Goal: Entertainment & Leisure: Consume media (video, audio)

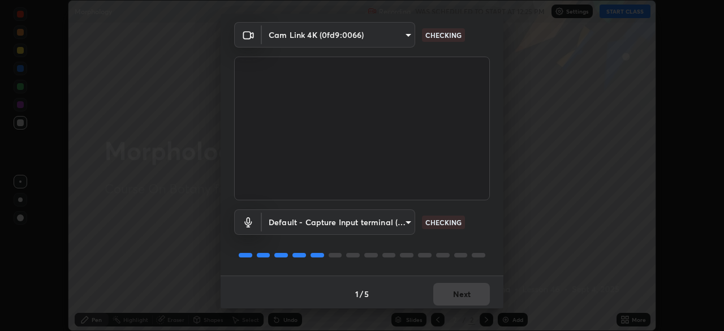
scroll to position [40, 0]
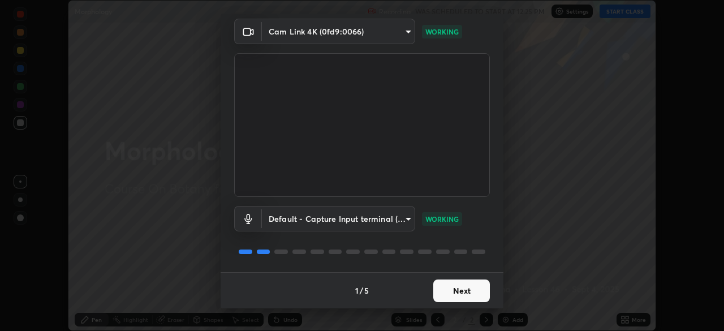
click at [450, 291] on button "Next" at bounding box center [461, 290] width 57 height 23
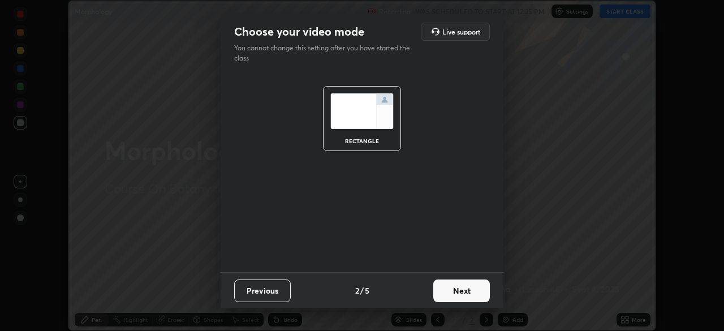
scroll to position [0, 0]
click at [461, 292] on button "Next" at bounding box center [461, 290] width 57 height 23
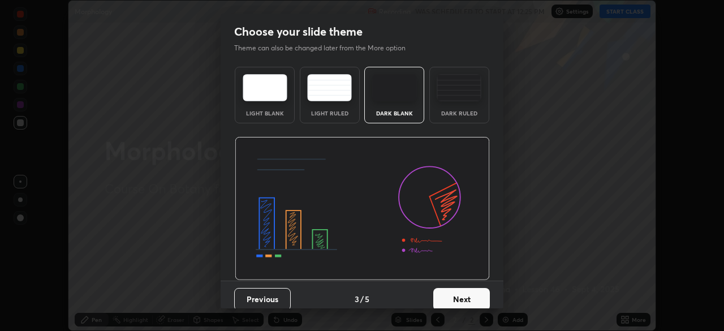
click at [475, 296] on button "Next" at bounding box center [461, 299] width 57 height 23
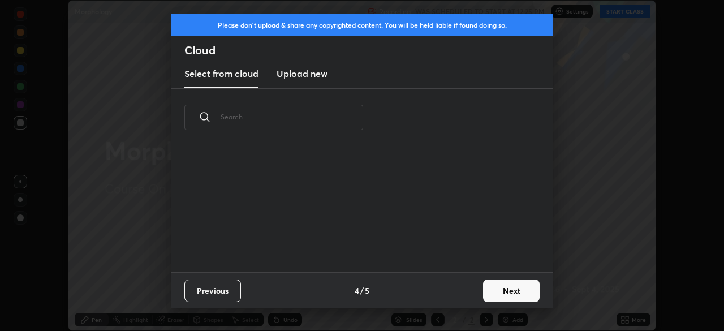
click at [494, 298] on button "Next" at bounding box center [511, 290] width 57 height 23
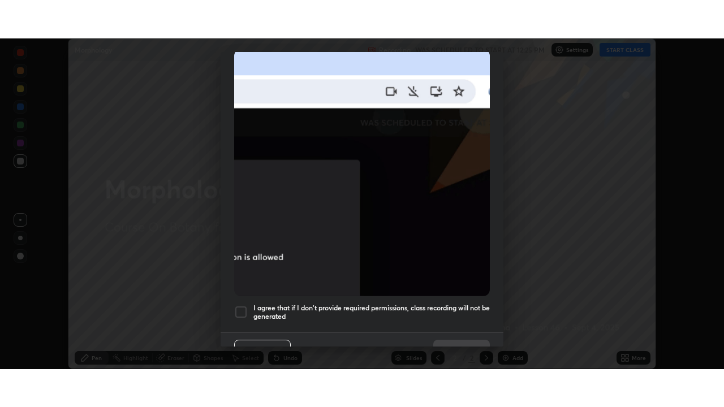
scroll to position [271, 0]
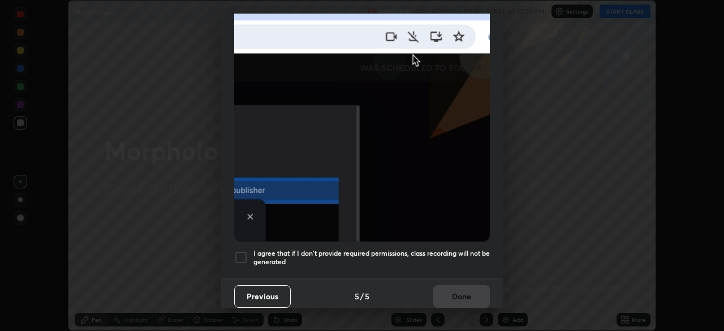
click at [244, 254] on div at bounding box center [241, 258] width 14 height 14
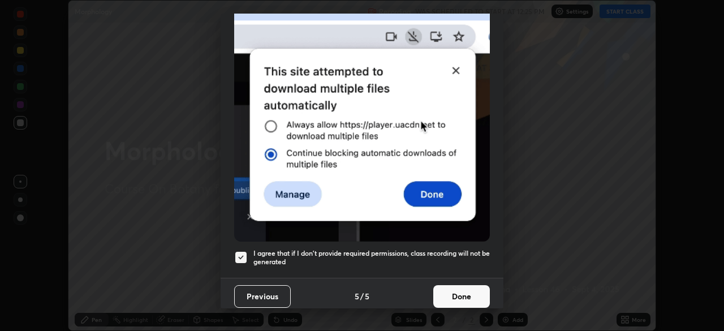
click at [442, 290] on button "Done" at bounding box center [461, 296] width 57 height 23
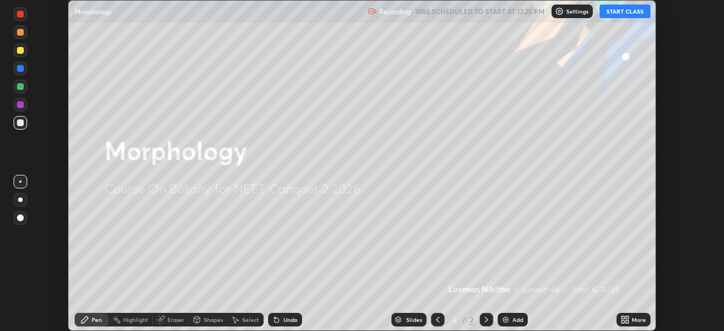
click at [610, 15] on button "START CLASS" at bounding box center [625, 12] width 51 height 14
click at [643, 319] on div "More" at bounding box center [639, 320] width 14 height 6
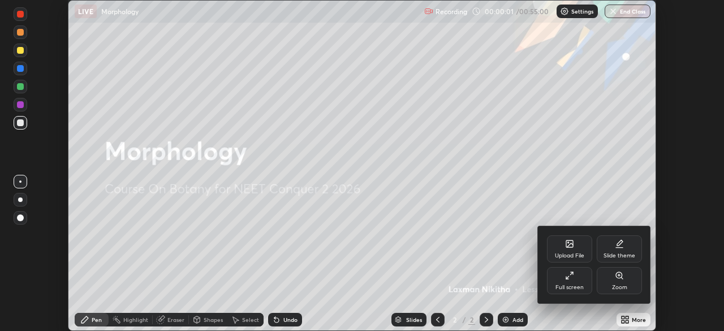
click at [589, 285] on div "Full screen" at bounding box center [569, 280] width 45 height 27
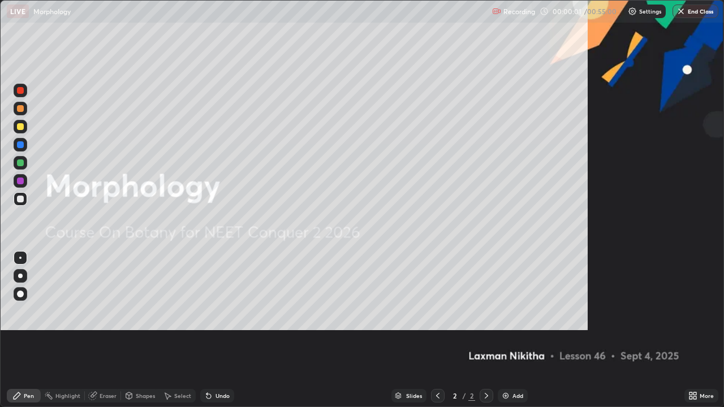
scroll to position [407, 724]
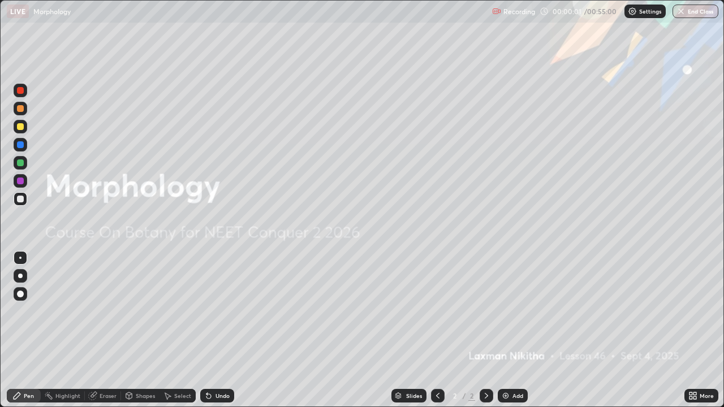
click at [521, 330] on div "Add" at bounding box center [513, 396] width 30 height 14
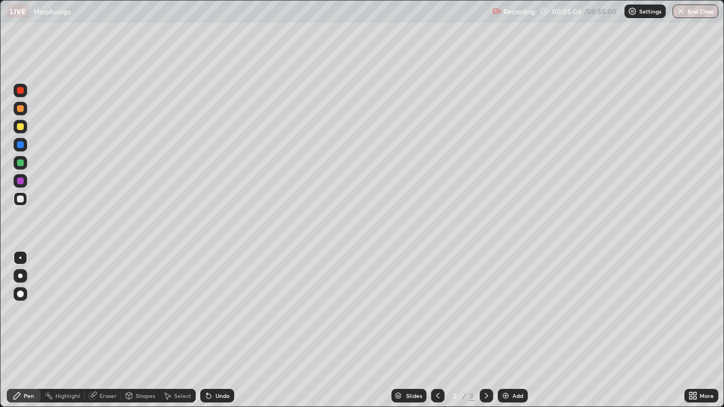
click at [20, 127] on div at bounding box center [20, 126] width 7 height 7
click at [21, 199] on div at bounding box center [20, 199] width 7 height 7
click at [22, 111] on div at bounding box center [20, 108] width 7 height 7
click at [20, 182] on div at bounding box center [20, 181] width 7 height 7
click at [219, 330] on div "Undo" at bounding box center [223, 396] width 14 height 6
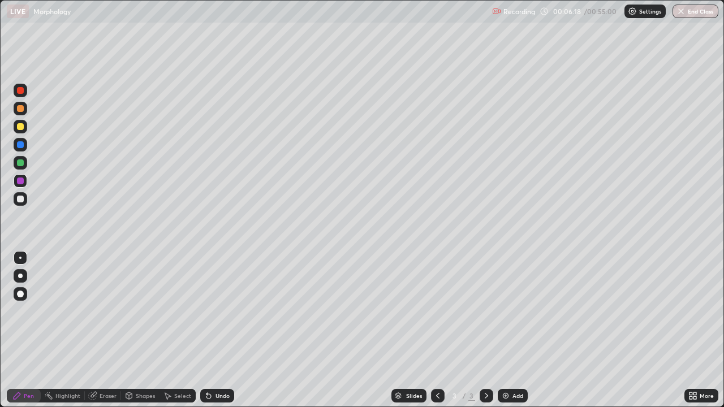
click at [220, 330] on div "Undo" at bounding box center [223, 396] width 14 height 6
click at [219, 330] on div "Undo" at bounding box center [223, 396] width 14 height 6
click at [220, 330] on div "Undo" at bounding box center [217, 396] width 34 height 14
click at [228, 330] on div "Undo" at bounding box center [217, 396] width 34 height 14
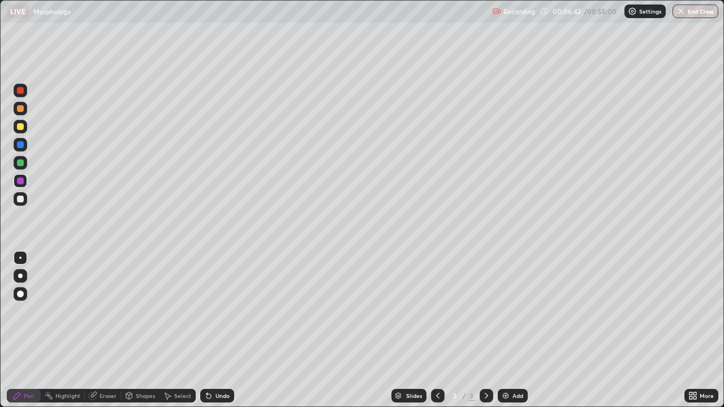
click at [216, 330] on div "Undo" at bounding box center [223, 396] width 14 height 6
click at [20, 129] on div at bounding box center [20, 126] width 7 height 7
click at [221, 330] on div "Undo" at bounding box center [223, 396] width 14 height 6
click at [25, 114] on div at bounding box center [21, 109] width 14 height 14
click at [511, 330] on div "Add" at bounding box center [513, 396] width 30 height 14
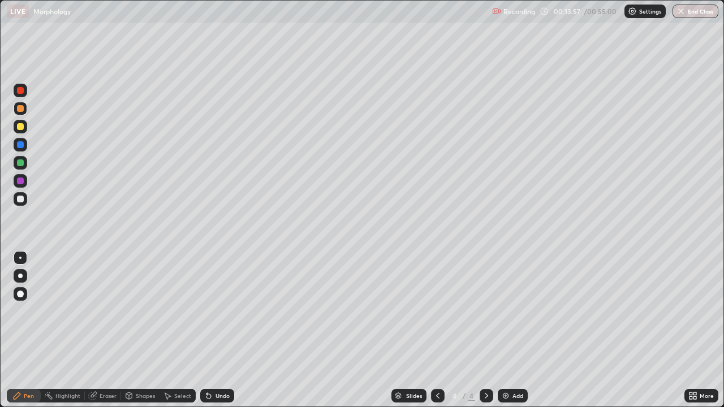
click at [20, 200] on div at bounding box center [20, 199] width 7 height 7
click at [22, 128] on div at bounding box center [20, 126] width 7 height 7
click at [20, 200] on div at bounding box center [20, 199] width 7 height 7
click at [23, 182] on div at bounding box center [20, 181] width 7 height 7
click at [21, 199] on div at bounding box center [20, 199] width 7 height 7
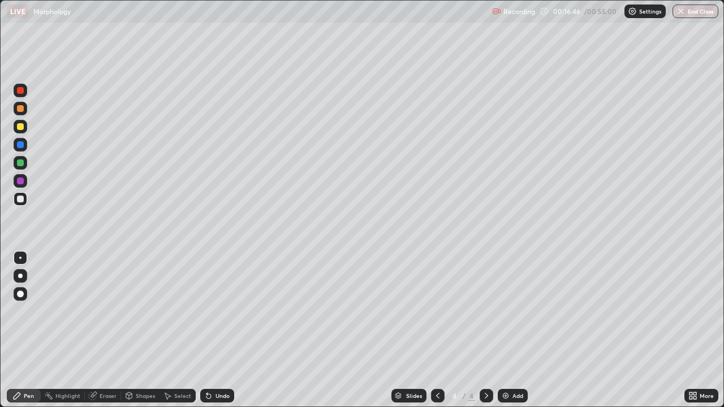
click at [23, 113] on div at bounding box center [21, 109] width 14 height 14
click at [19, 203] on div at bounding box center [21, 199] width 14 height 14
click at [22, 165] on div at bounding box center [20, 163] width 7 height 7
click at [227, 330] on div "Undo" at bounding box center [217, 396] width 34 height 14
click at [230, 330] on div "Undo" at bounding box center [217, 396] width 34 height 14
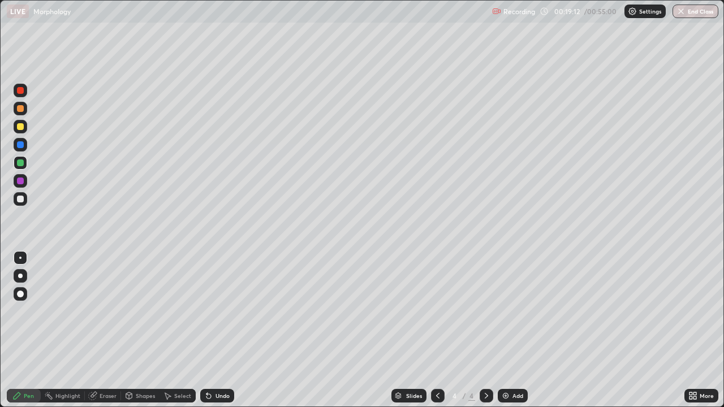
click at [230, 330] on div "Undo" at bounding box center [217, 396] width 34 height 14
click at [20, 127] on div at bounding box center [20, 126] width 7 height 7
click at [20, 200] on div at bounding box center [20, 199] width 7 height 7
click at [107, 330] on div "Eraser" at bounding box center [108, 396] width 17 height 6
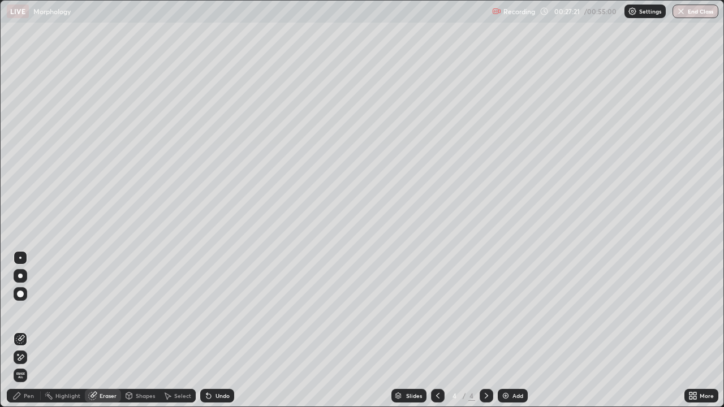
click at [36, 330] on div "Pen" at bounding box center [24, 396] width 34 height 14
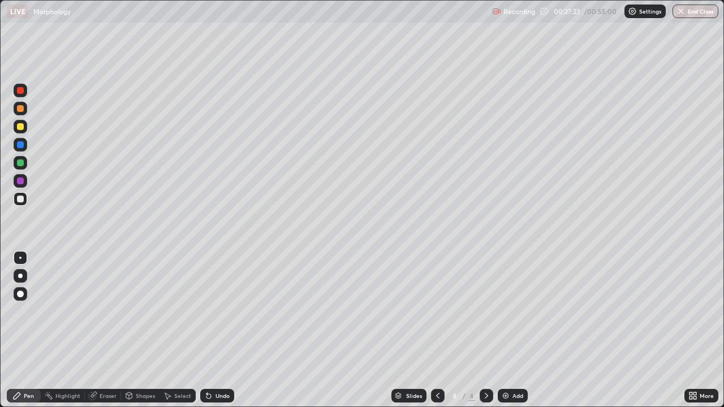
click at [20, 130] on div at bounding box center [20, 126] width 7 height 7
click at [114, 330] on div "Eraser" at bounding box center [108, 396] width 17 height 6
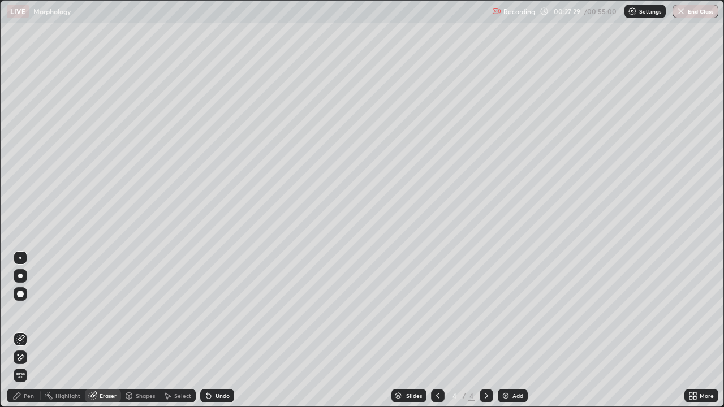
click at [35, 330] on div "Pen" at bounding box center [24, 396] width 34 height 14
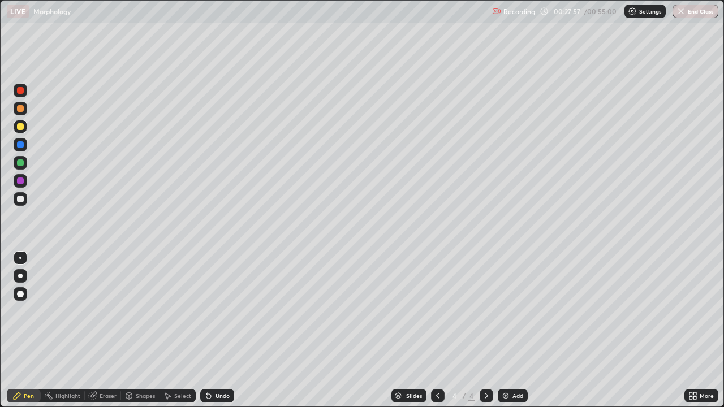
click at [23, 186] on div at bounding box center [21, 181] width 14 height 14
click at [113, 330] on div "Eraser" at bounding box center [108, 396] width 17 height 6
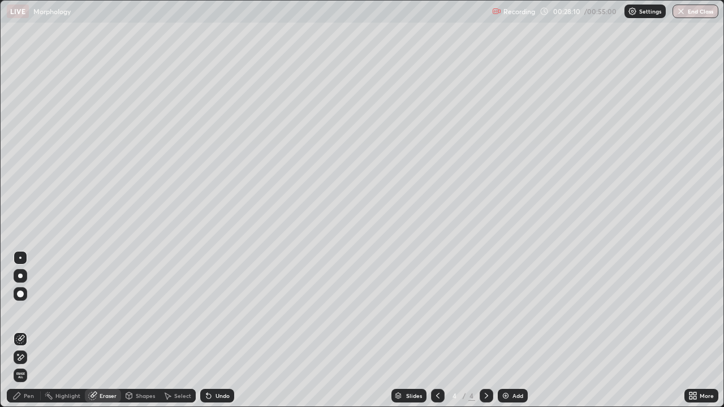
click at [36, 330] on div "Pen" at bounding box center [24, 396] width 34 height 14
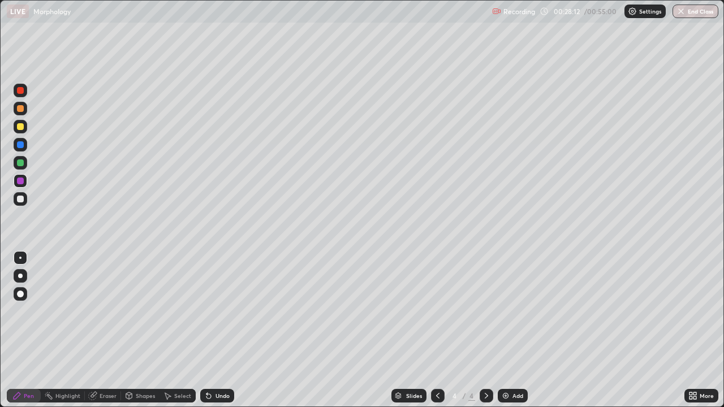
click at [20, 131] on div at bounding box center [21, 127] width 14 height 14
click at [225, 330] on div "Undo" at bounding box center [217, 396] width 34 height 14
click at [227, 330] on div "Undo" at bounding box center [217, 396] width 34 height 14
click at [21, 183] on div at bounding box center [20, 181] width 7 height 7
click at [227, 330] on div "Undo" at bounding box center [223, 396] width 14 height 6
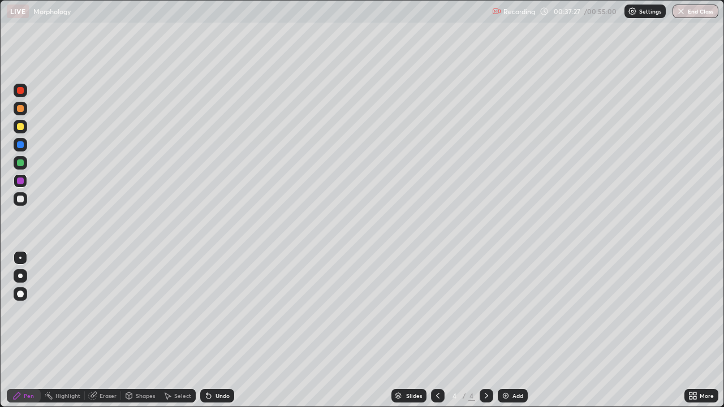
click at [512, 330] on div "Add" at bounding box center [517, 396] width 11 height 6
click at [21, 201] on div at bounding box center [20, 199] width 7 height 7
click at [21, 127] on div at bounding box center [20, 126] width 7 height 7
click at [20, 200] on div at bounding box center [20, 199] width 7 height 7
click at [22, 182] on div at bounding box center [20, 181] width 7 height 7
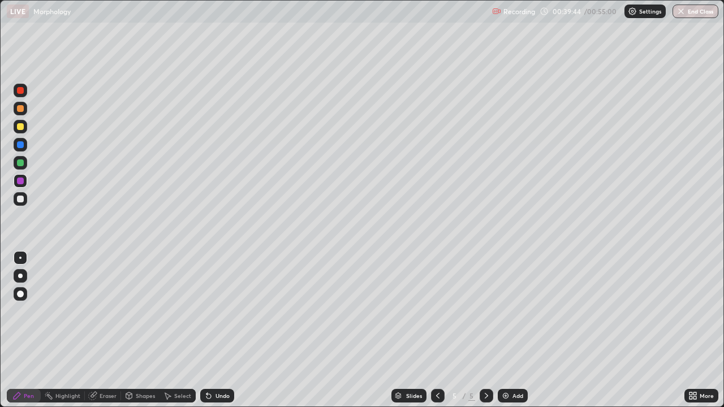
click at [230, 330] on div "Undo" at bounding box center [217, 396] width 34 height 14
click at [20, 168] on div at bounding box center [21, 163] width 14 height 14
click at [20, 204] on div at bounding box center [21, 199] width 14 height 14
click at [23, 111] on div at bounding box center [21, 109] width 14 height 14
click at [20, 163] on div at bounding box center [20, 163] width 7 height 7
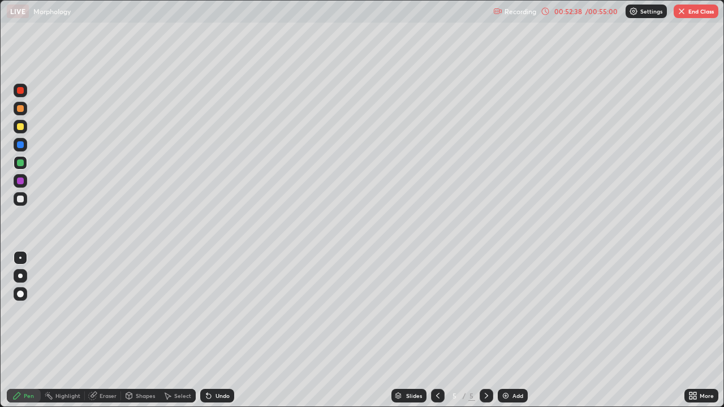
click at [684, 13] on img "button" at bounding box center [681, 11] width 9 height 9
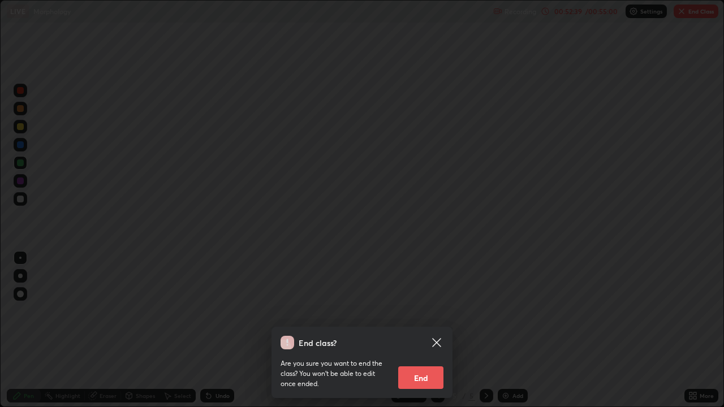
click at [425, 330] on button "End" at bounding box center [420, 378] width 45 height 23
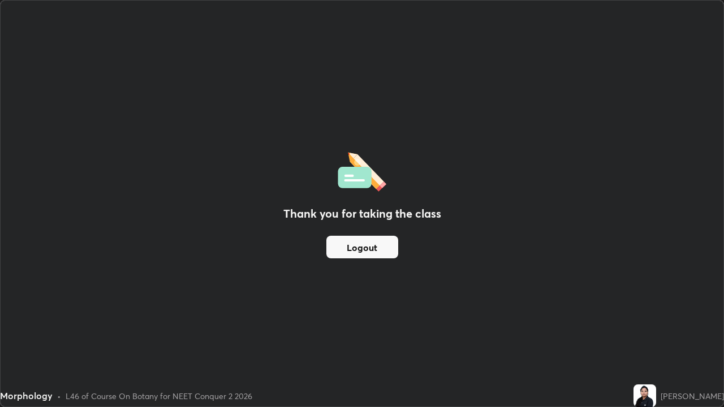
click at [380, 253] on button "Logout" at bounding box center [362, 247] width 72 height 23
click at [380, 251] on button "Logout" at bounding box center [362, 247] width 72 height 23
